Goal: Transaction & Acquisition: Book appointment/travel/reservation

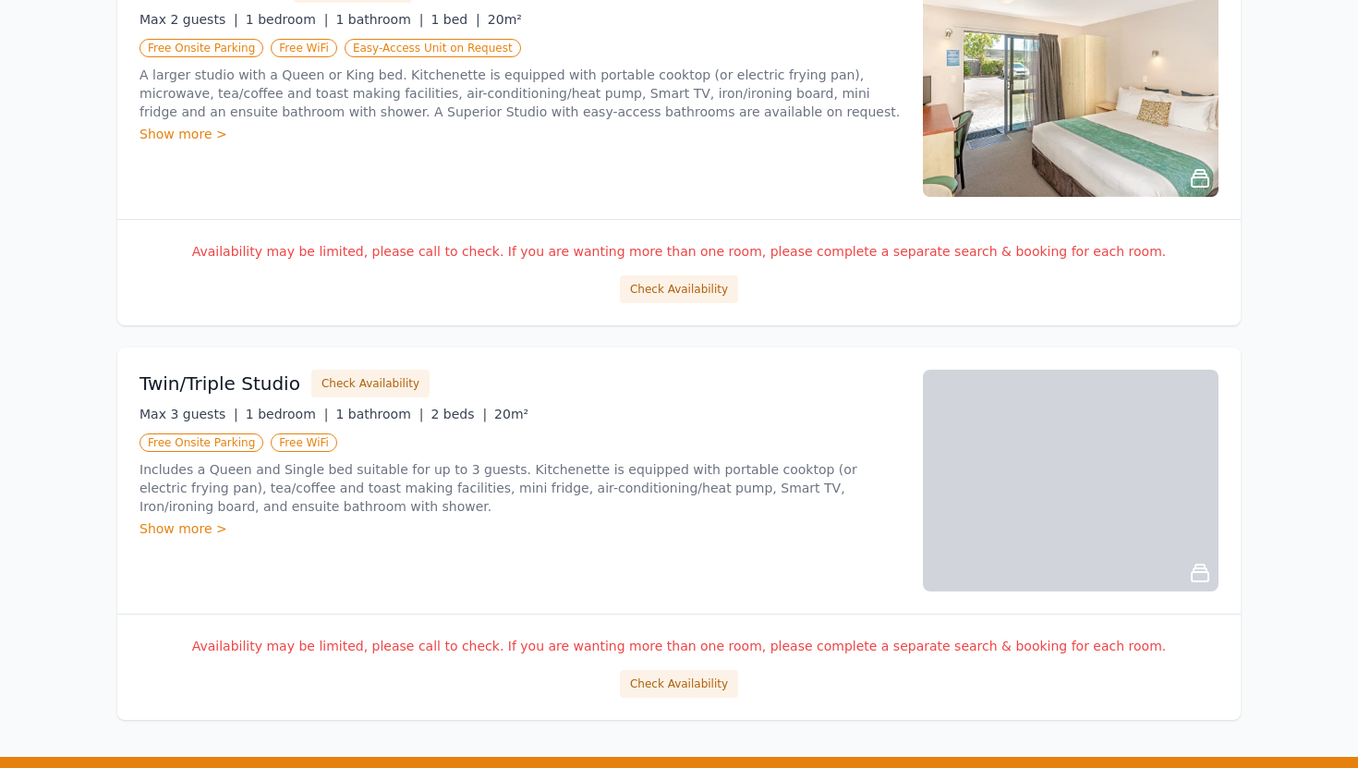
scroll to position [1420, 0]
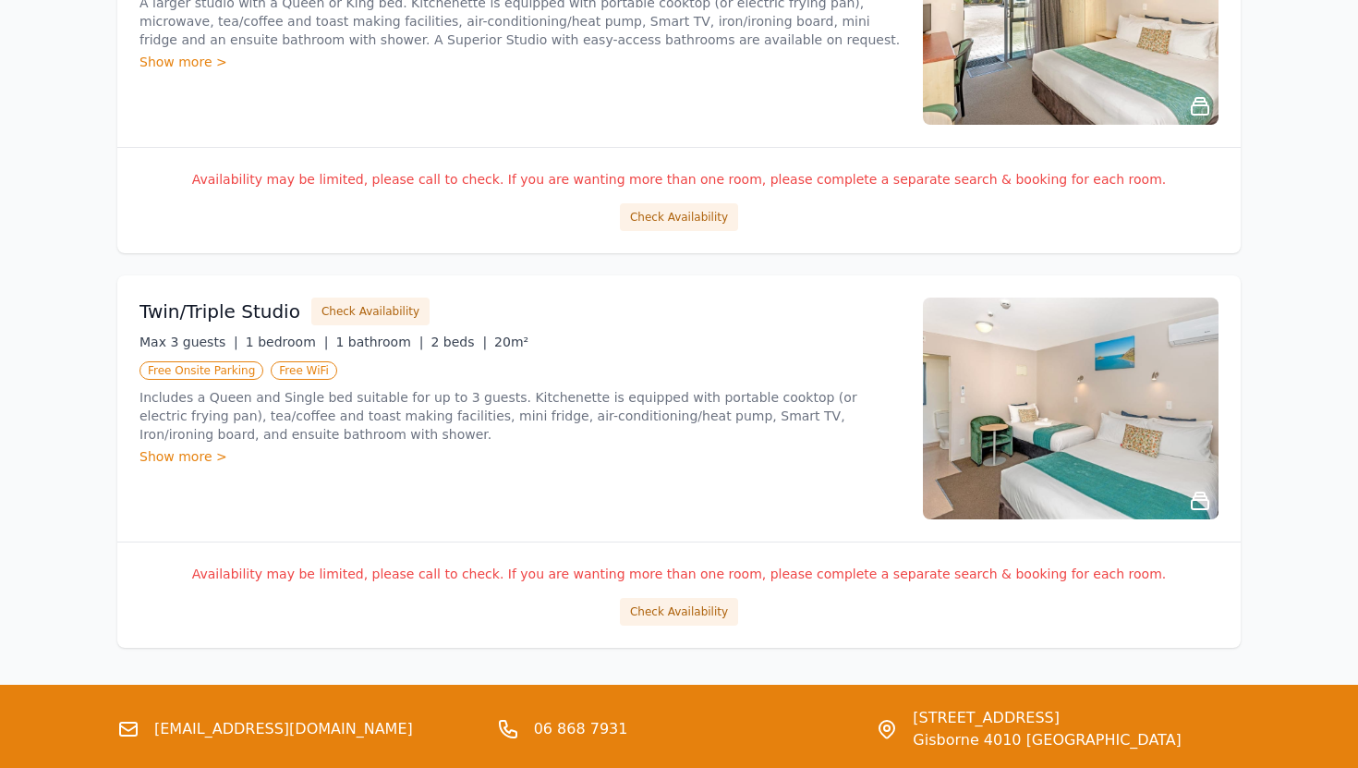
scroll to position [1266, 0]
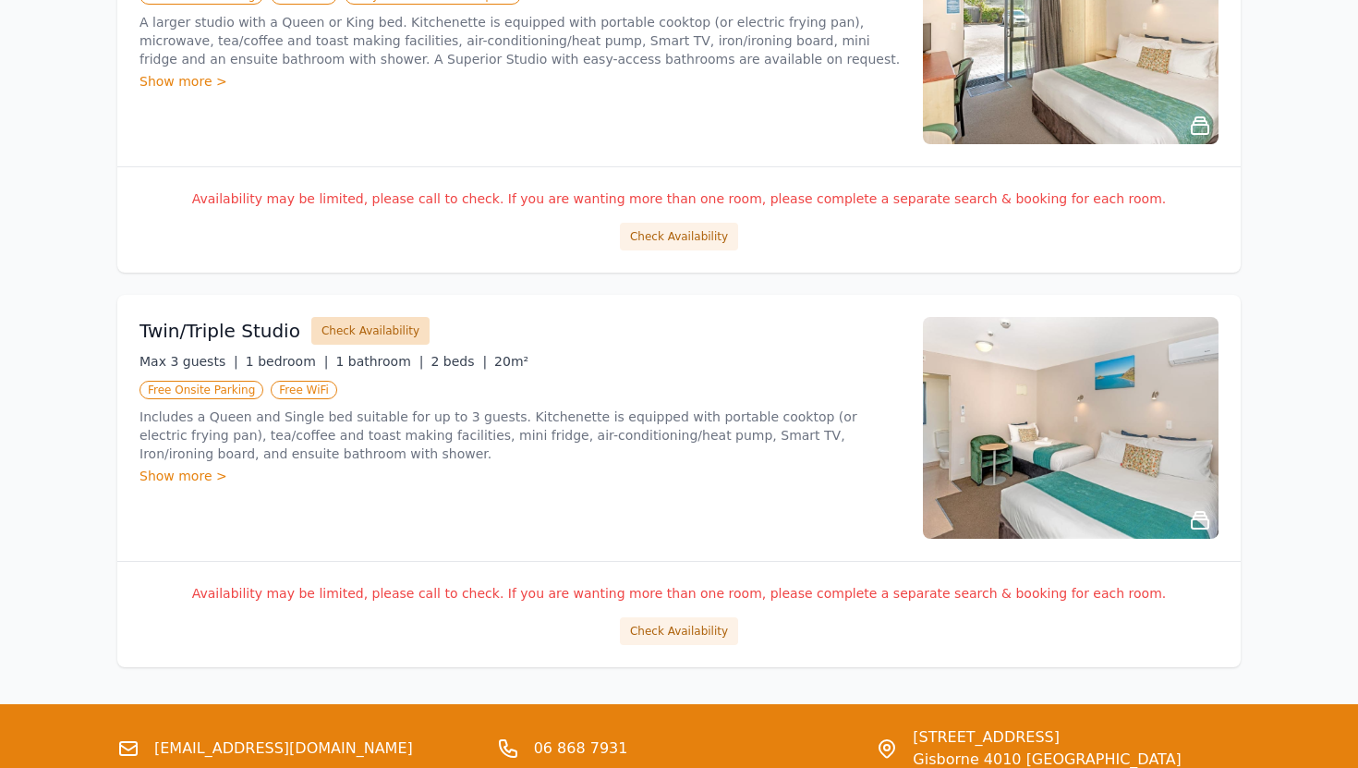
click at [370, 328] on button "Check Availability" at bounding box center [370, 331] width 118 height 28
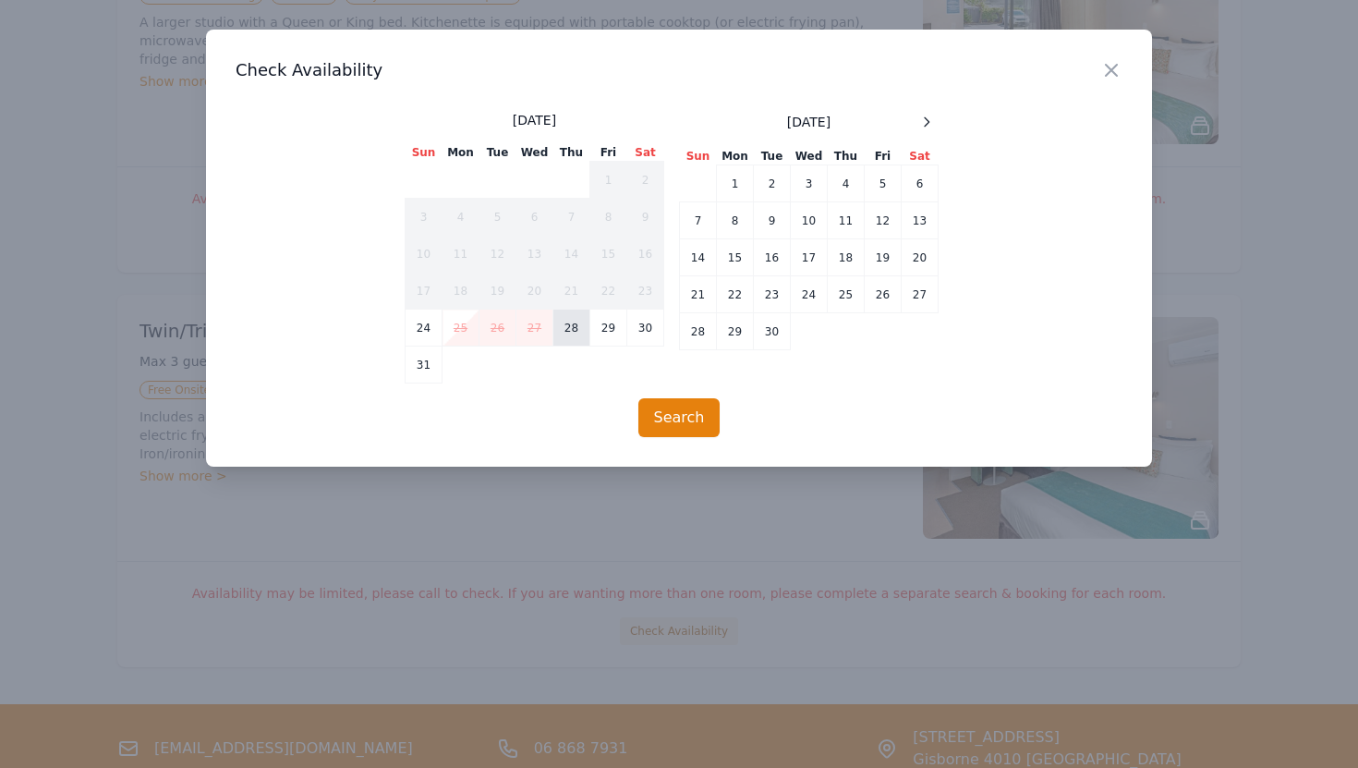
click at [570, 335] on td "28" at bounding box center [572, 328] width 37 height 37
click at [578, 339] on td "28" at bounding box center [572, 328] width 37 height 37
click at [929, 118] on icon at bounding box center [926, 122] width 15 height 15
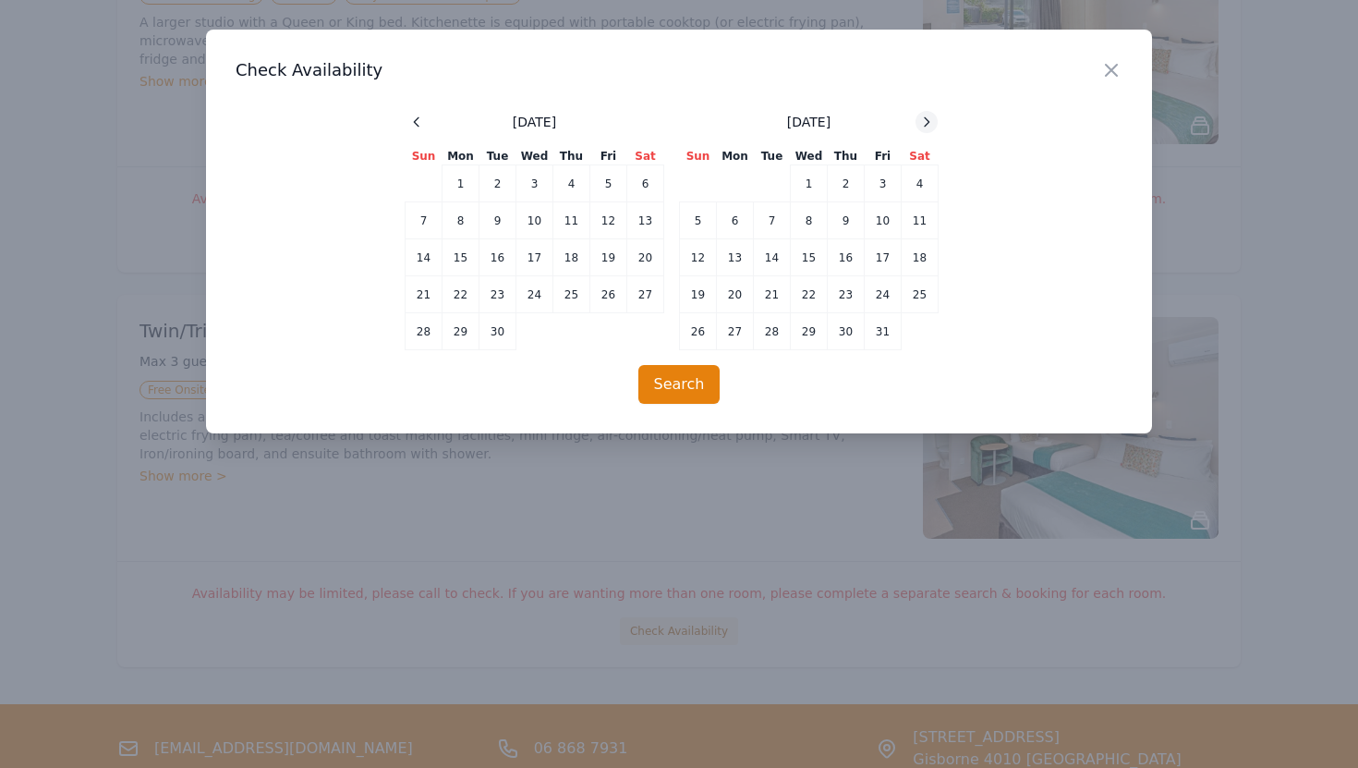
click at [929, 118] on icon at bounding box center [926, 122] width 15 height 15
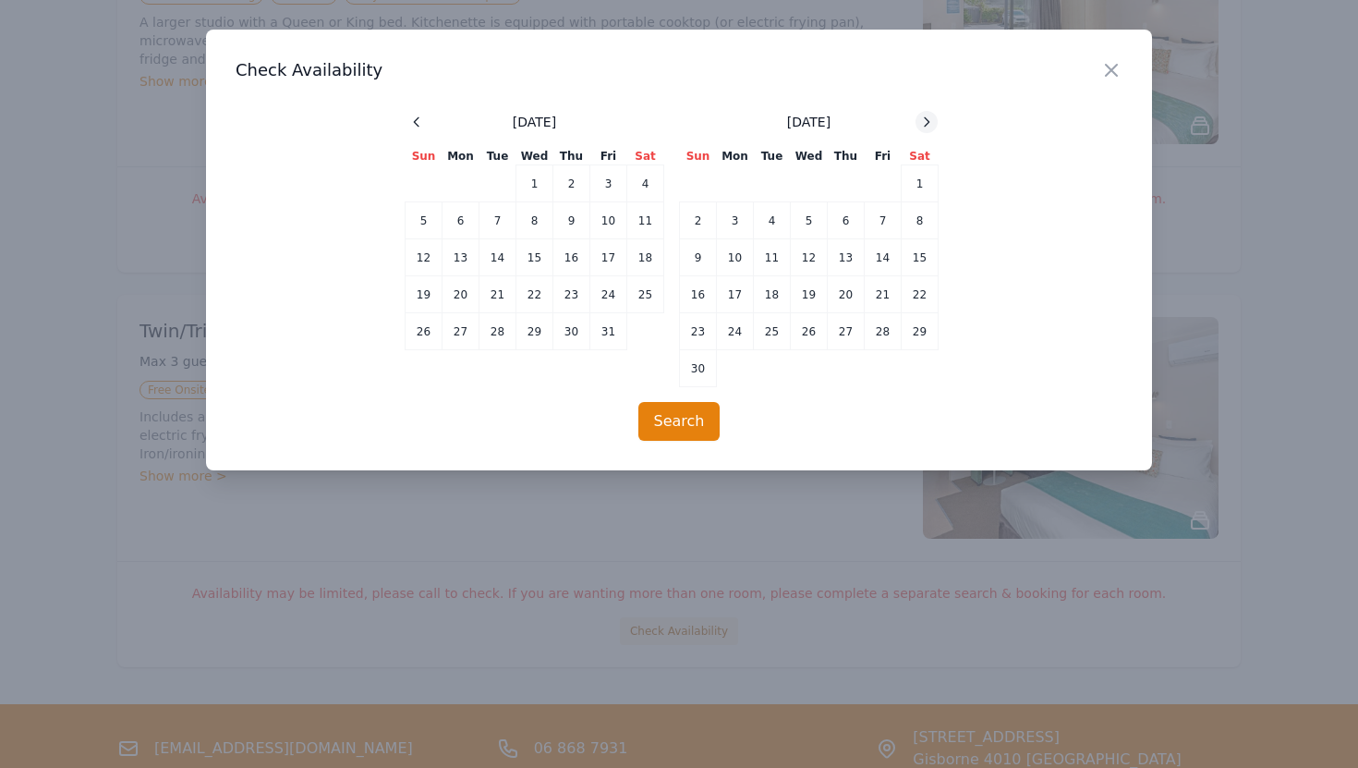
click at [929, 118] on icon at bounding box center [926, 122] width 15 height 15
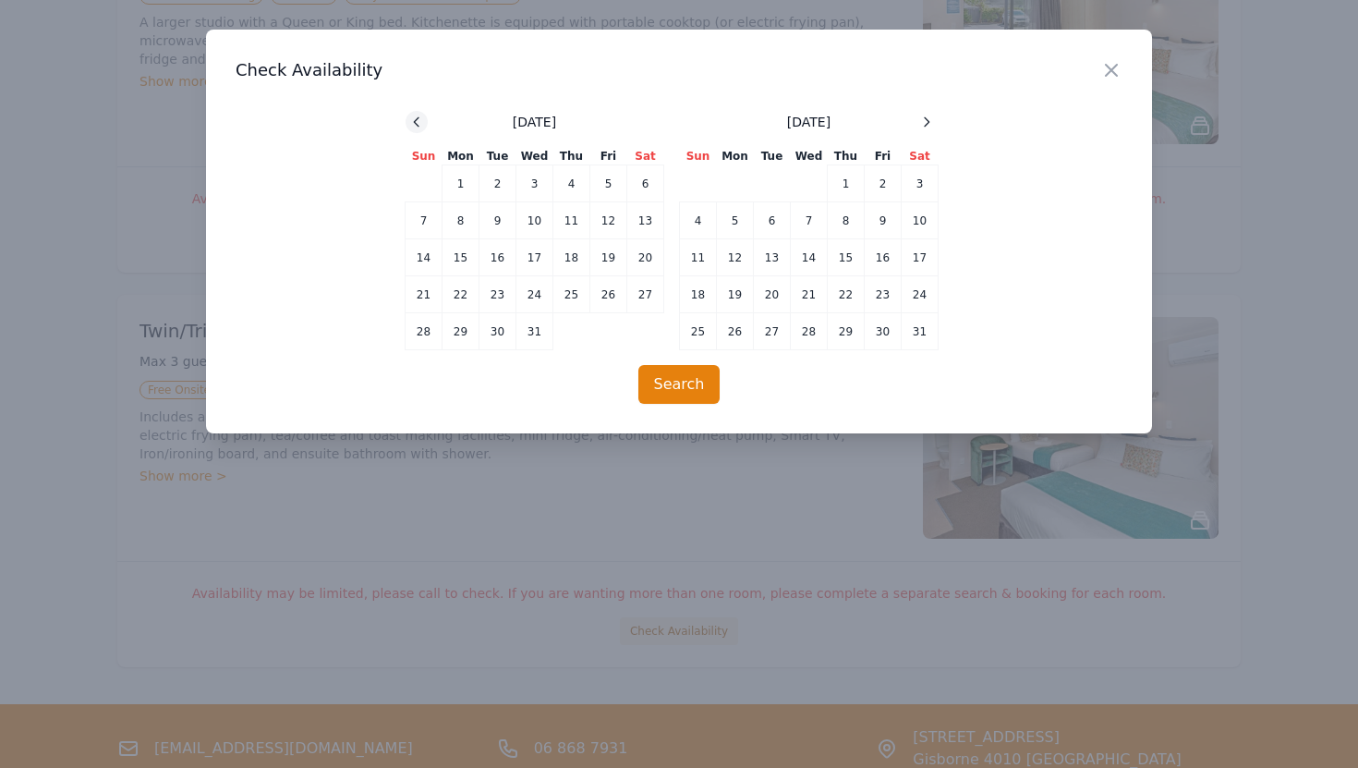
click at [411, 118] on icon at bounding box center [416, 122] width 15 height 15
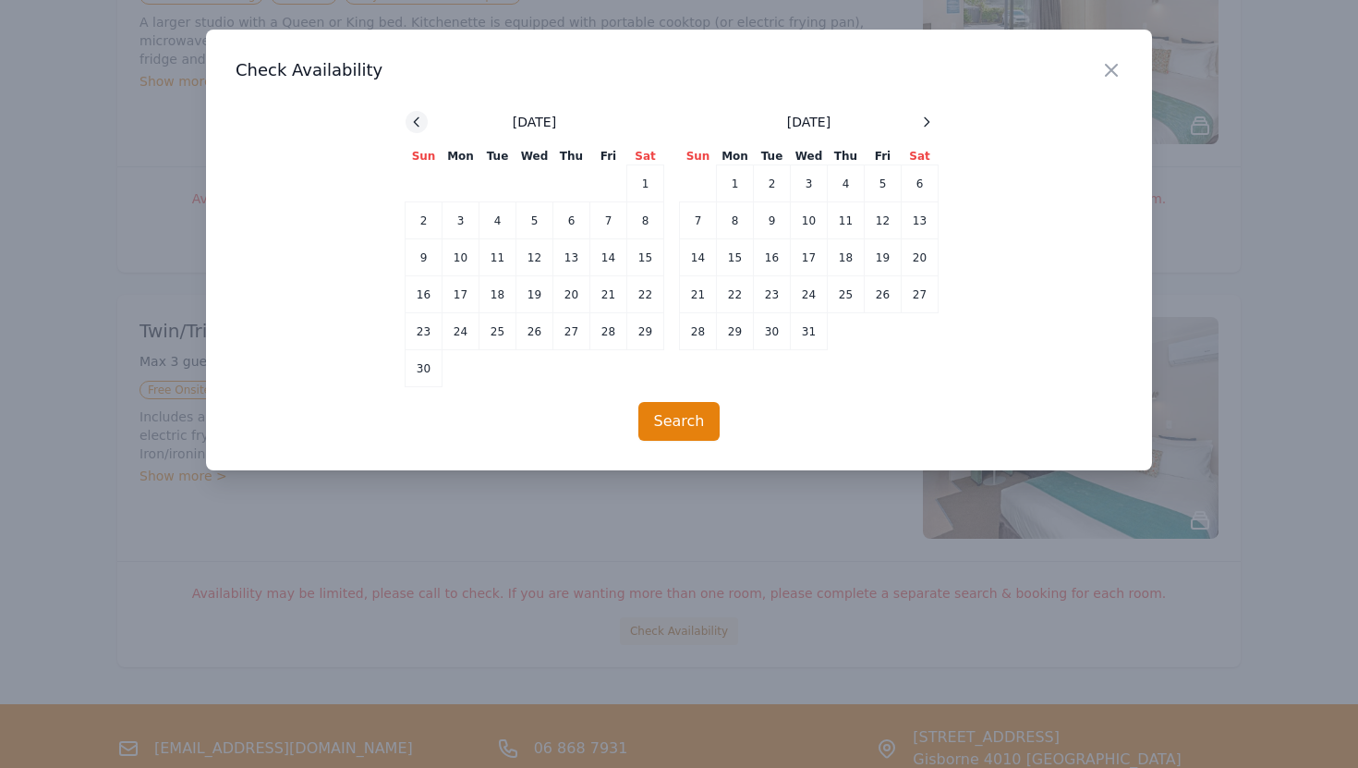
click at [411, 118] on icon at bounding box center [416, 122] width 15 height 15
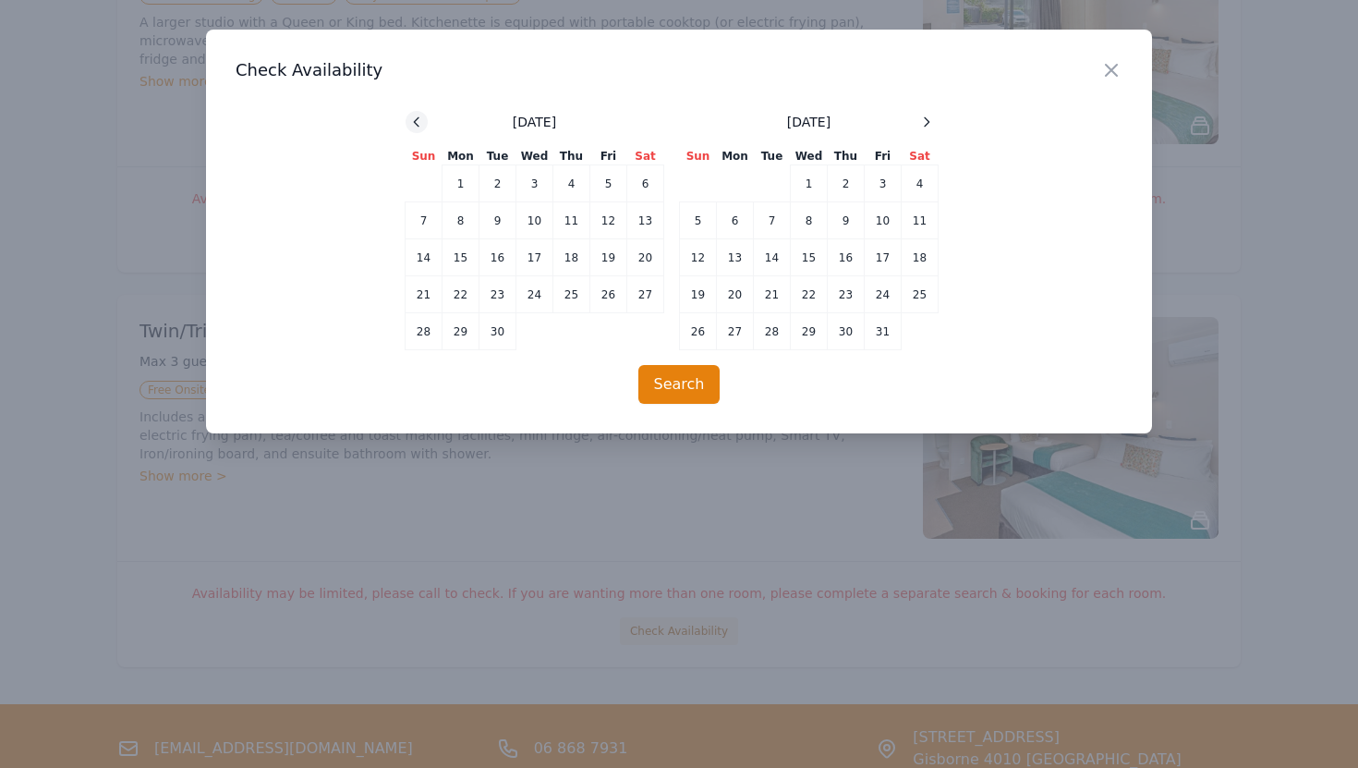
click at [411, 118] on icon at bounding box center [416, 122] width 15 height 15
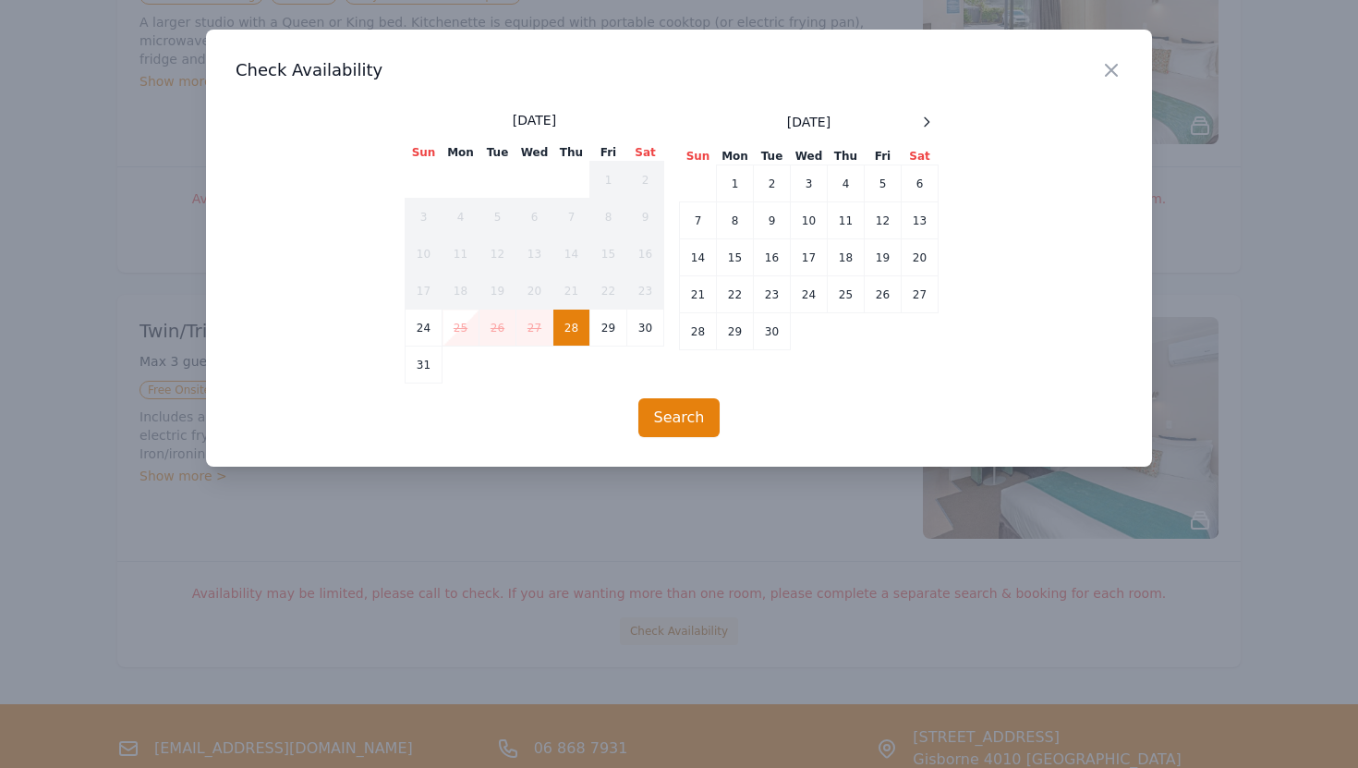
click at [571, 331] on td "28" at bounding box center [572, 328] width 37 height 37
click at [608, 323] on td "29" at bounding box center [608, 328] width 37 height 37
click at [616, 330] on td "29" at bounding box center [608, 328] width 37 height 37
click at [626, 329] on td "29" at bounding box center [608, 328] width 37 height 37
click at [648, 338] on td "30" at bounding box center [645, 328] width 37 height 37
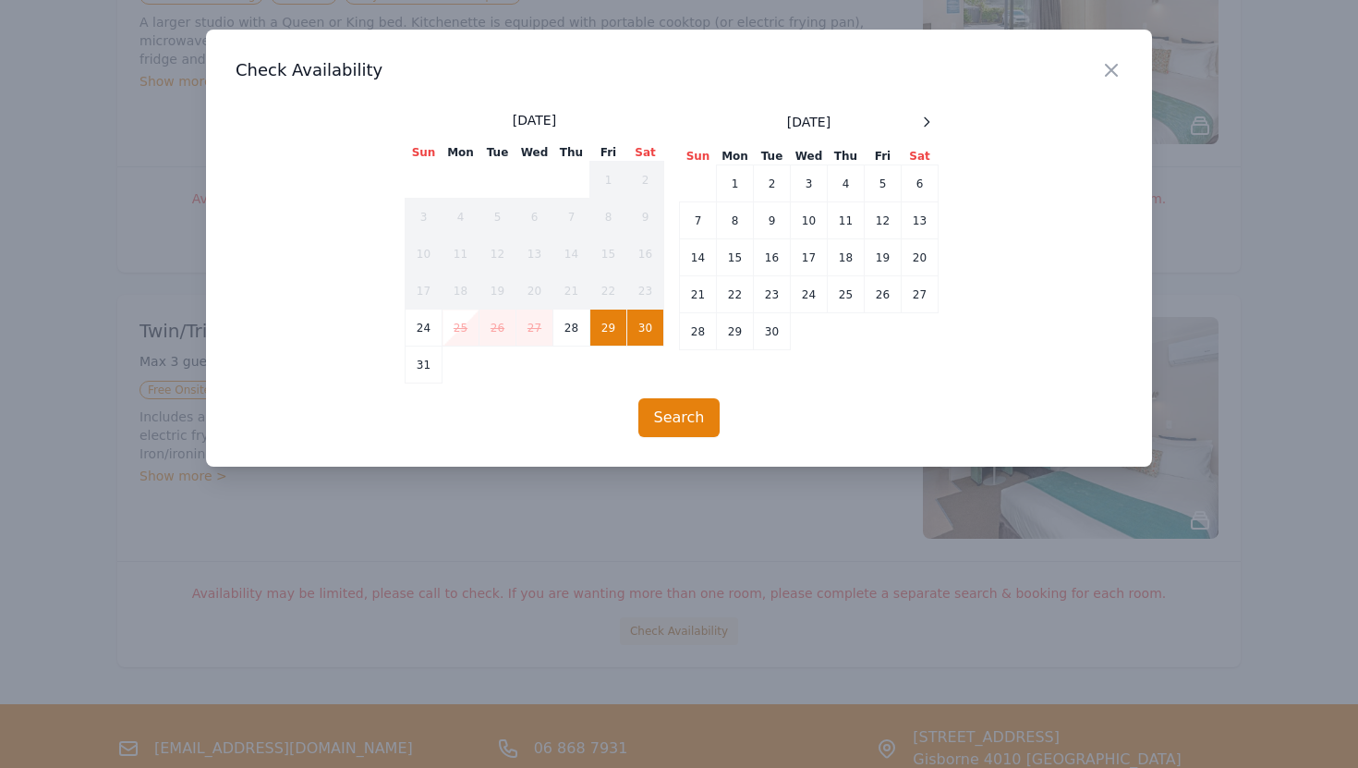
click at [655, 329] on td "30" at bounding box center [645, 328] width 37 height 37
click at [929, 121] on icon at bounding box center [927, 121] width 5 height 8
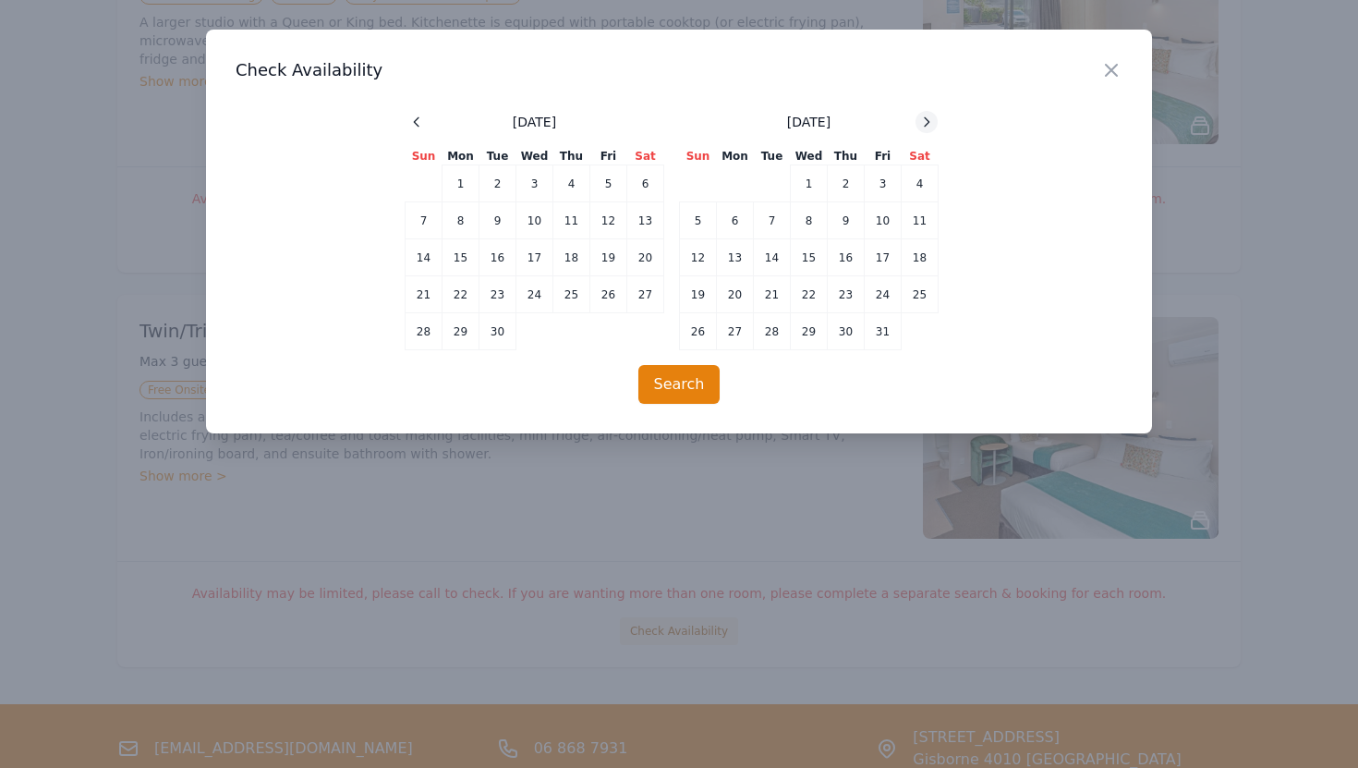
click at [929, 121] on icon at bounding box center [927, 121] width 5 height 8
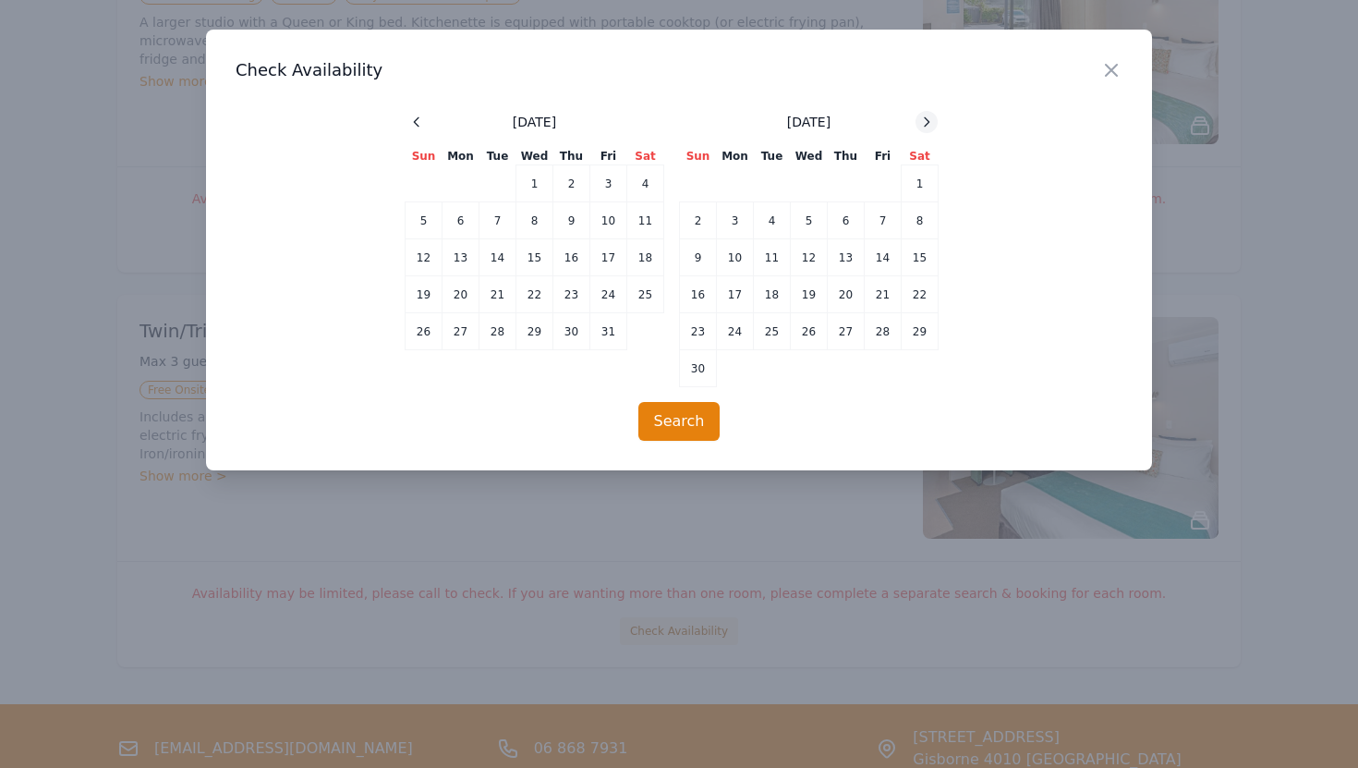
click at [929, 121] on icon at bounding box center [927, 121] width 5 height 8
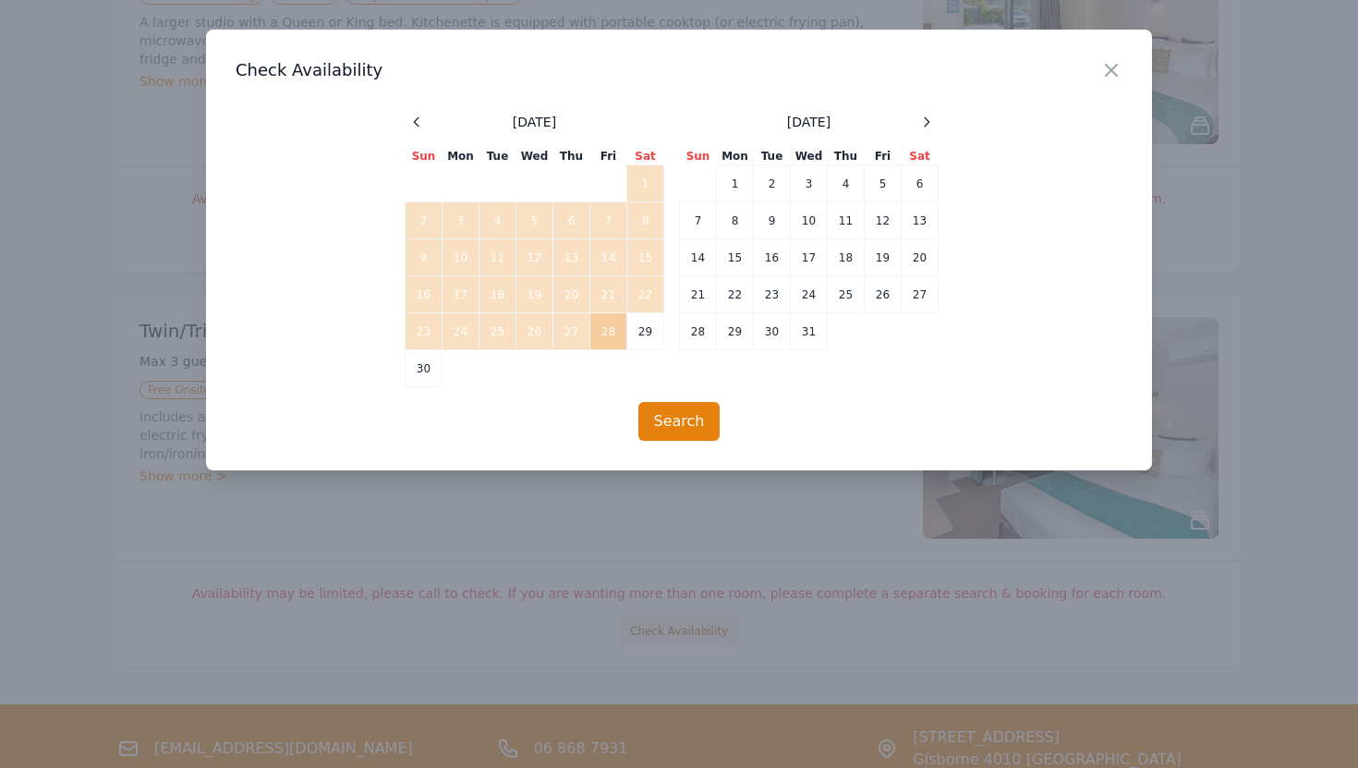
click at [606, 326] on td "28" at bounding box center [608, 331] width 37 height 37
click at [618, 330] on td "28" at bounding box center [608, 331] width 37 height 37
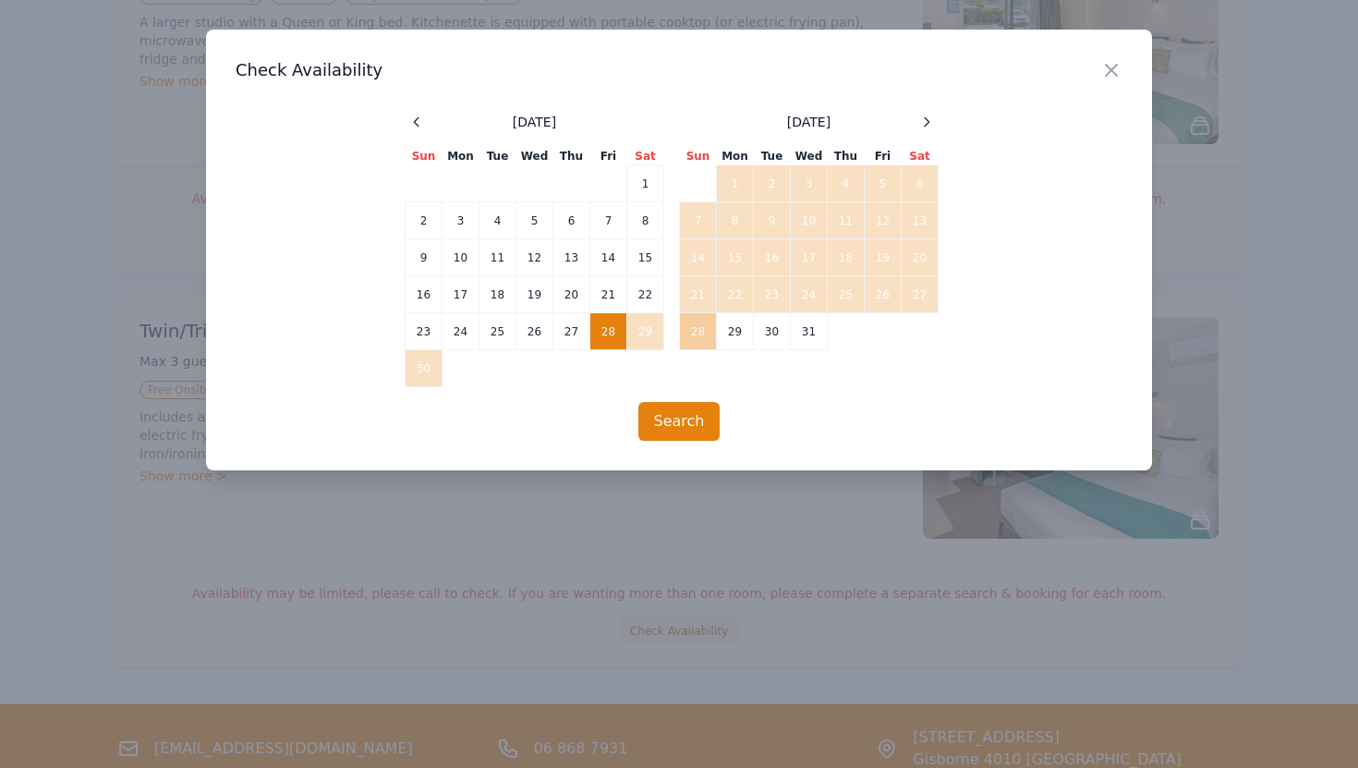
click at [702, 324] on td "28" at bounding box center [698, 331] width 37 height 37
click at [795, 329] on td "31" at bounding box center [809, 331] width 37 height 37
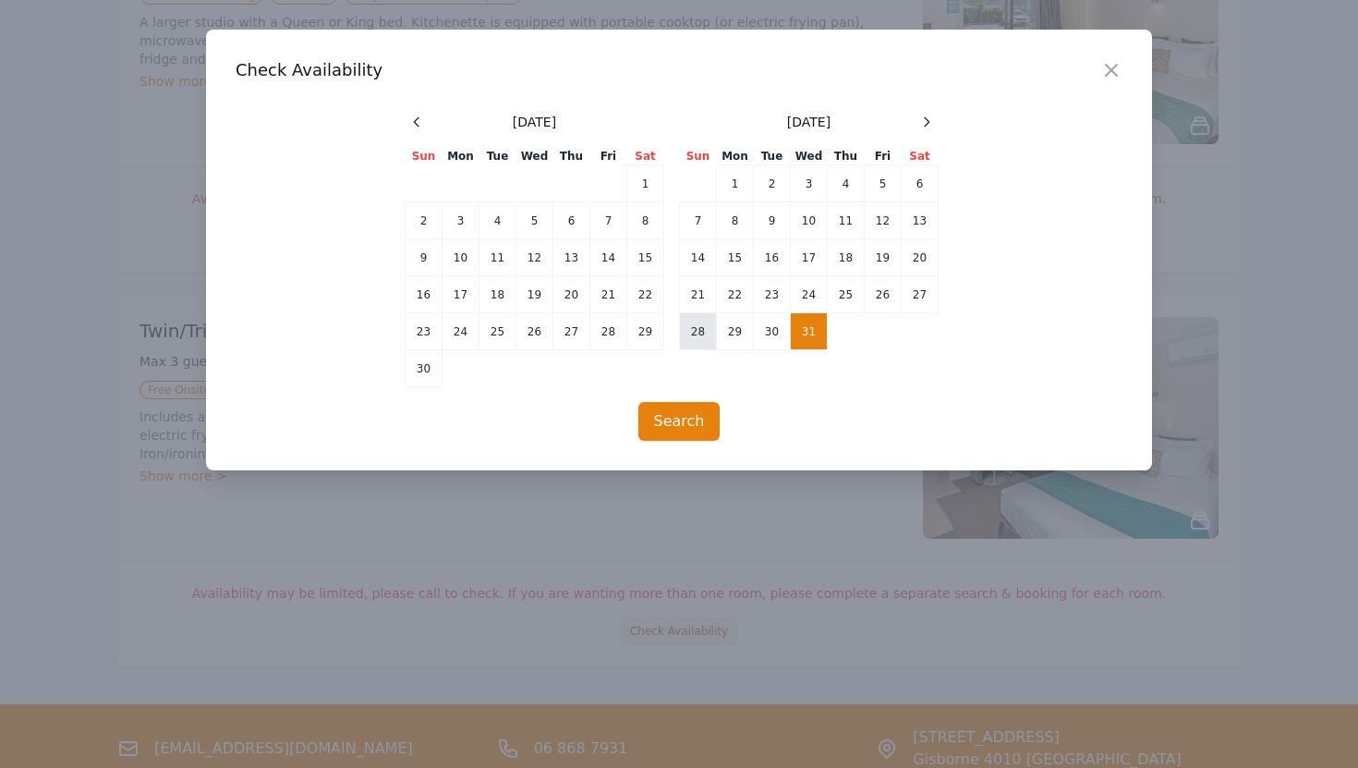
click at [707, 330] on td "28" at bounding box center [698, 331] width 37 height 37
click at [814, 336] on td "31" at bounding box center [809, 331] width 37 height 37
click at [671, 432] on button "Search" at bounding box center [680, 421] width 82 height 39
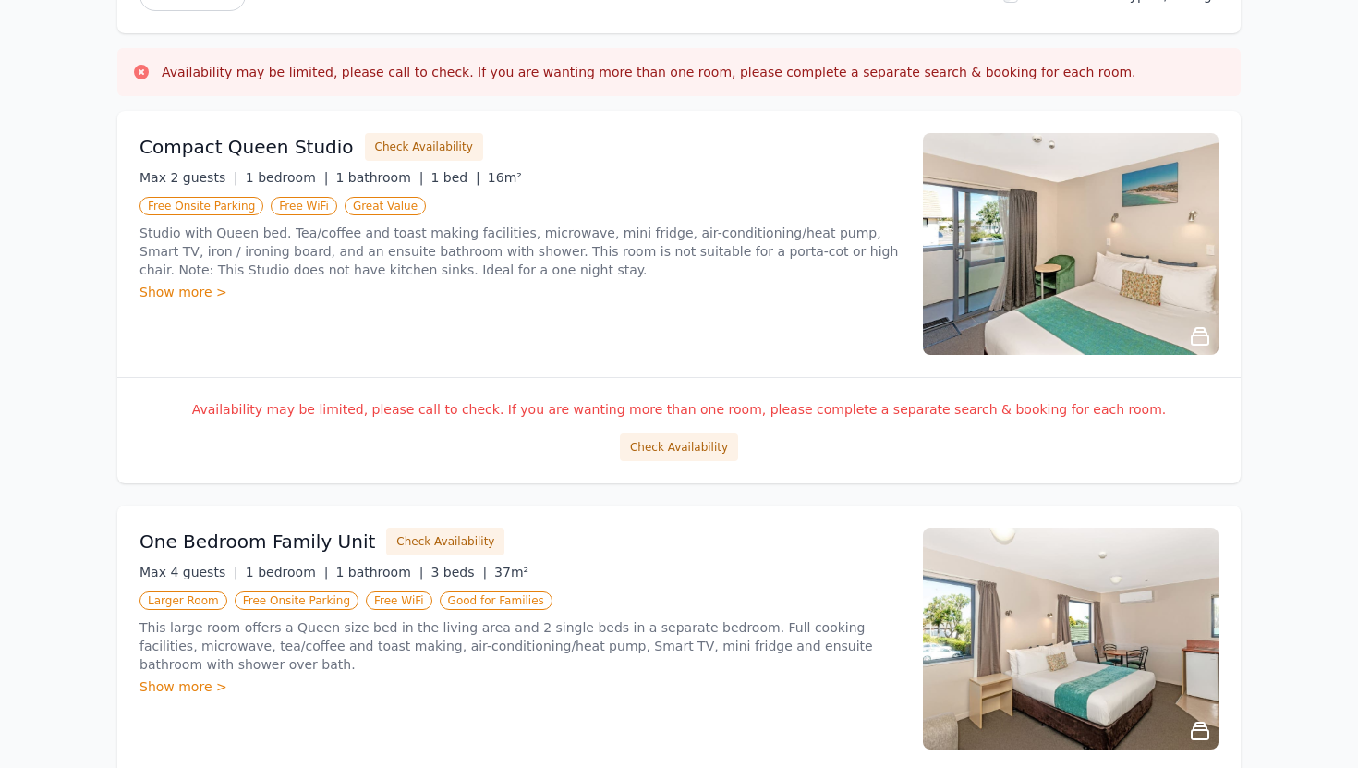
scroll to position [360, 0]
